Goal: Task Accomplishment & Management: Use online tool/utility

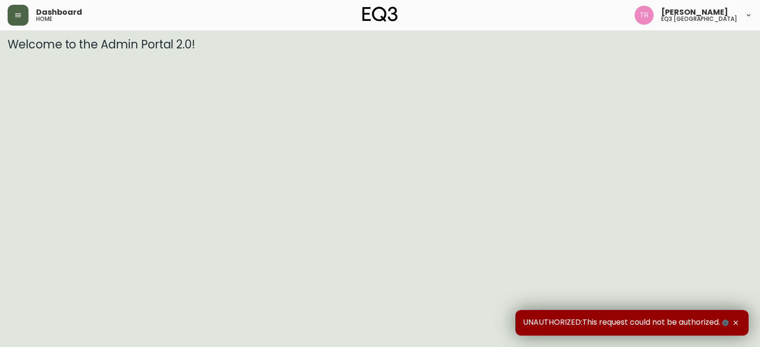
click at [13, 16] on button "button" at bounding box center [18, 15] width 21 height 21
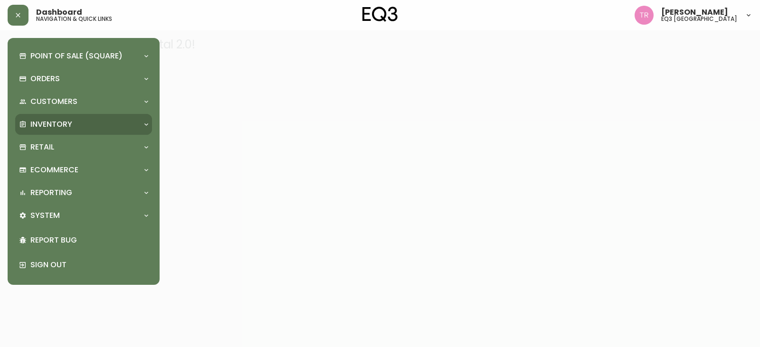
click at [43, 121] on p "Inventory" at bounding box center [51, 124] width 42 height 10
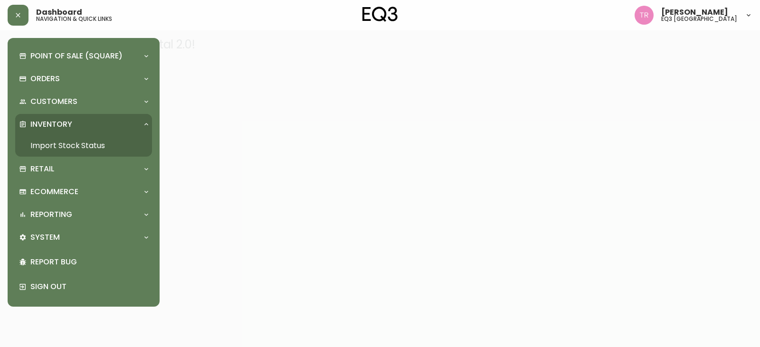
click at [53, 149] on link "Import Stock Status" at bounding box center [83, 146] width 137 height 22
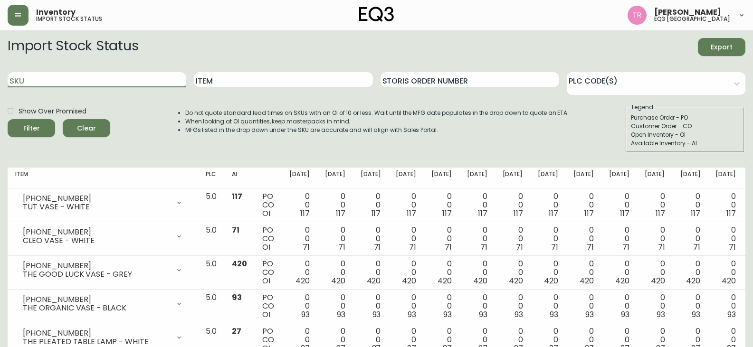
click at [124, 76] on input "SKU" at bounding box center [97, 79] width 179 height 15
paste input "[PHONE_NUMBER]"
type input "[PHONE_NUMBER]"
click at [8, 119] on button "Filter" at bounding box center [32, 128] width 48 height 18
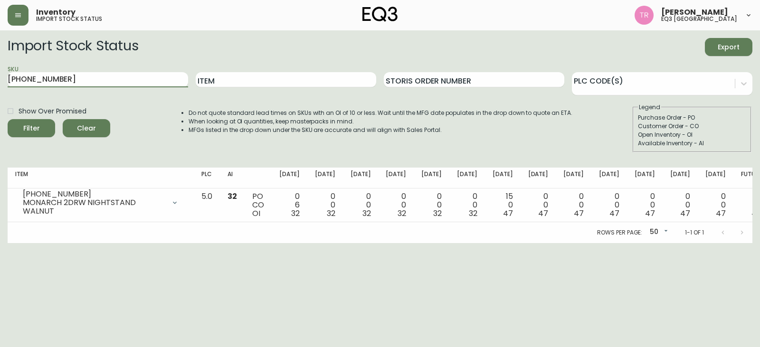
click at [241, 243] on html "Inventory import stock status [PERSON_NAME] eq3 [GEOGRAPHIC_DATA] Import Stock …" at bounding box center [380, 121] width 760 height 243
